Goal: Task Accomplishment & Management: Use online tool/utility

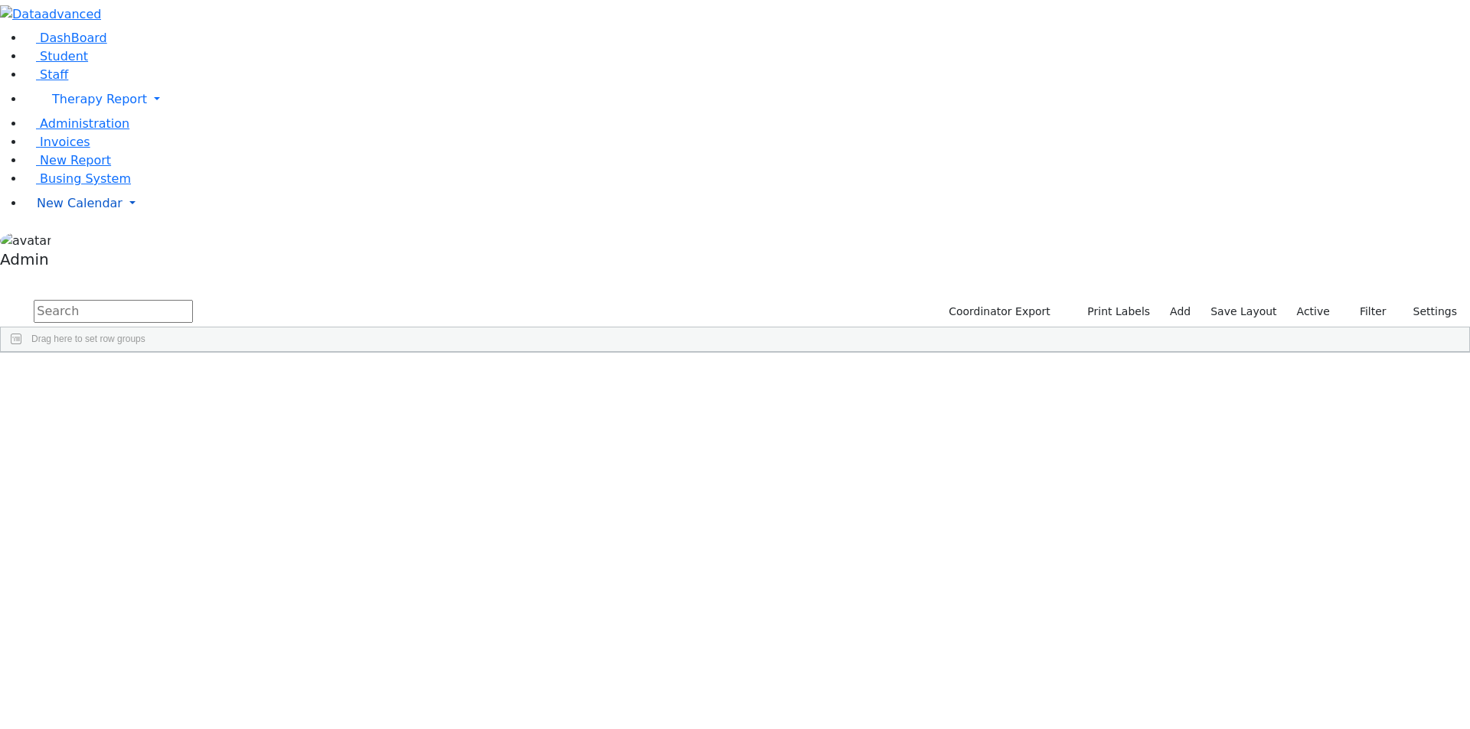
click at [104, 211] on span "New Calendar" at bounding box center [80, 203] width 86 height 15
click at [79, 241] on span "Calendar" at bounding box center [60, 234] width 55 height 15
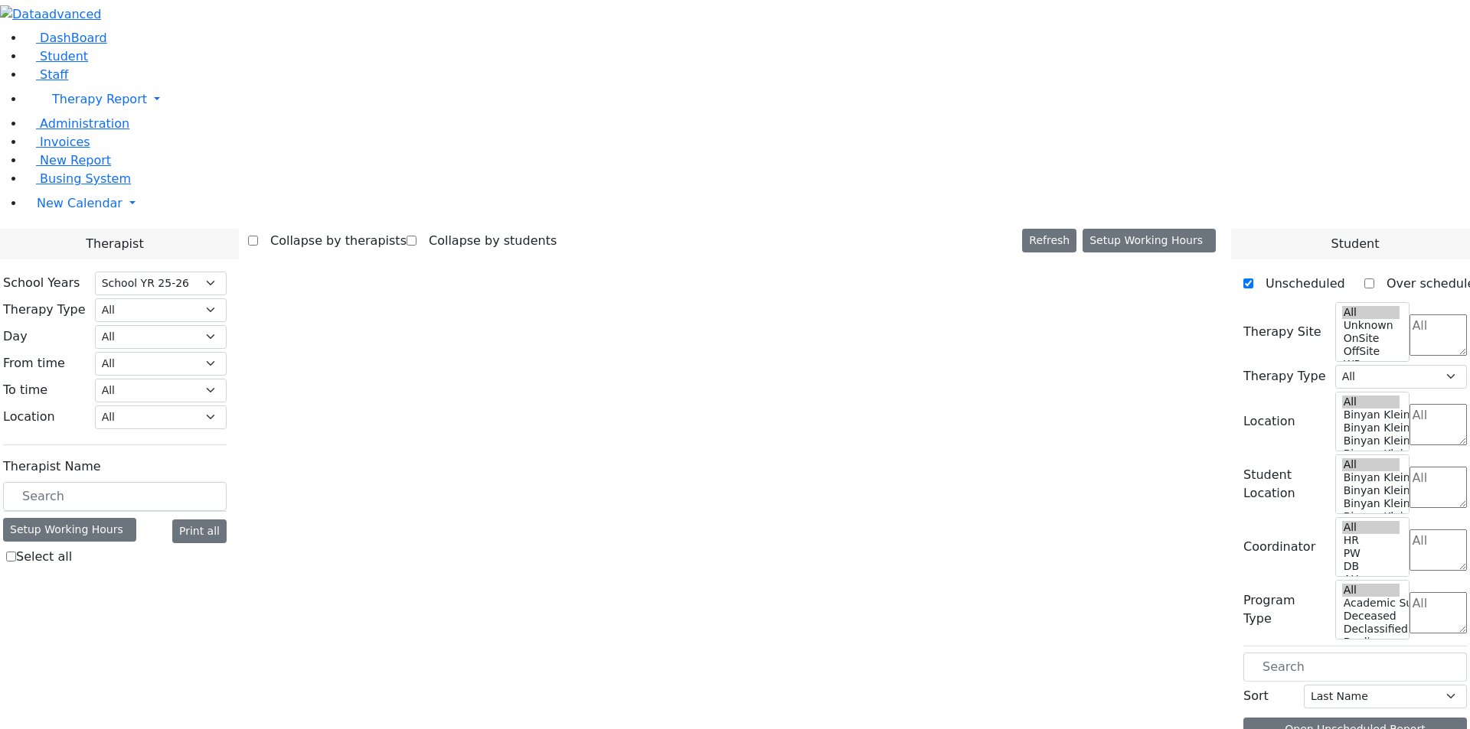
select select "212"
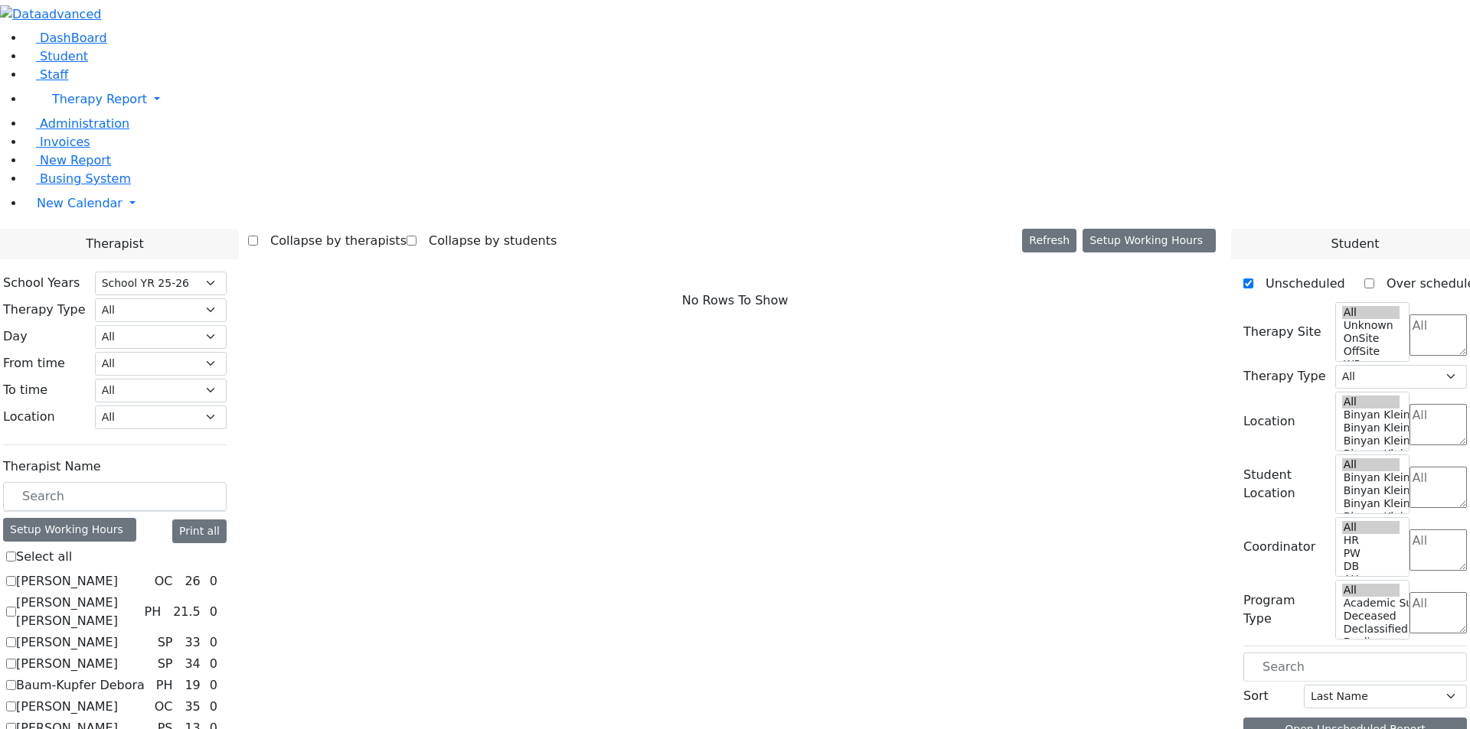
click at [118, 655] on label "[PERSON_NAME]" at bounding box center [67, 664] width 102 height 18
click at [16, 659] on input "[PERSON_NAME]" at bounding box center [11, 664] width 10 height 10
checkbox input "true"
select select "3"
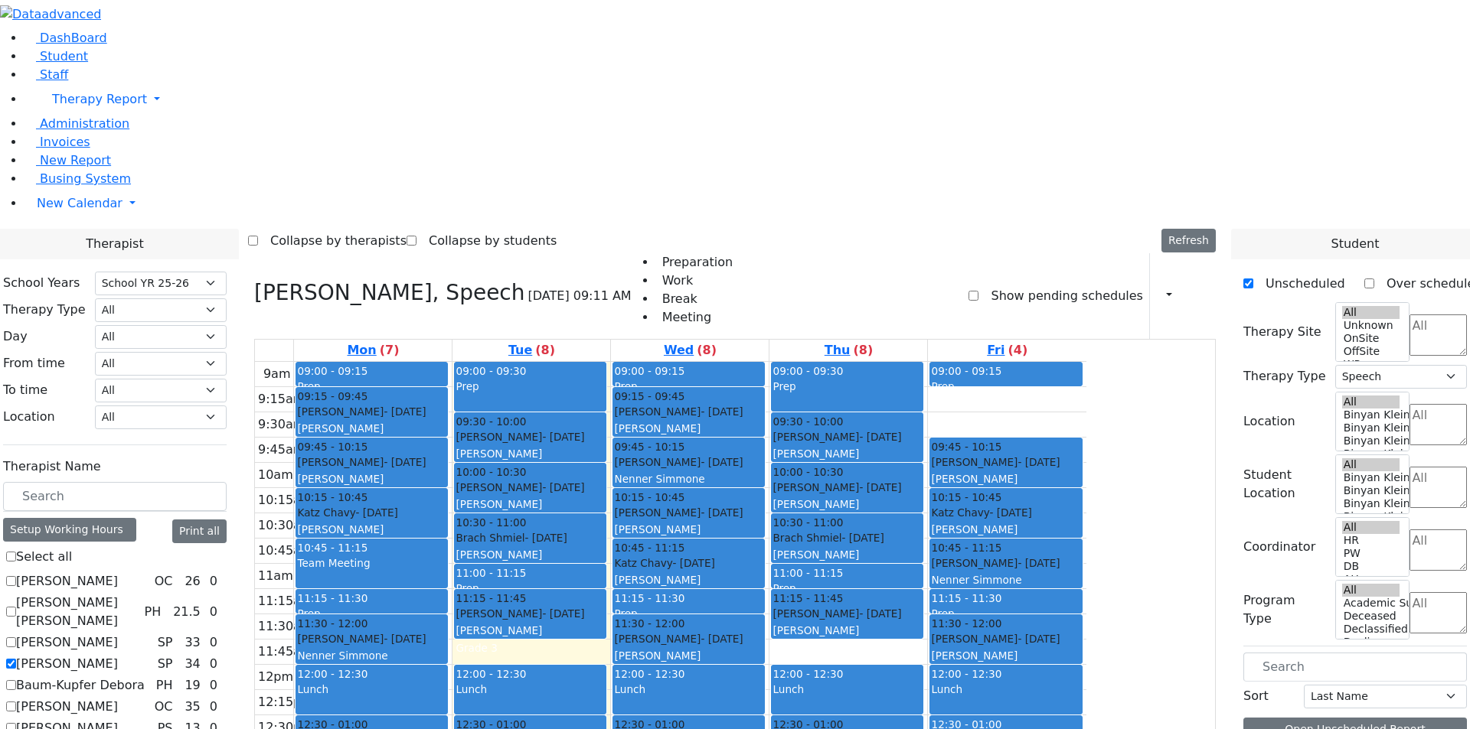
click at [145, 677] on label "Baum-Kupfer Debora" at bounding box center [80, 686] width 129 height 18
click at [16, 680] on input "Baum-Kupfer Debora" at bounding box center [11, 685] width 10 height 10
checkbox input "true"
select select
